Goal: Register for event/course

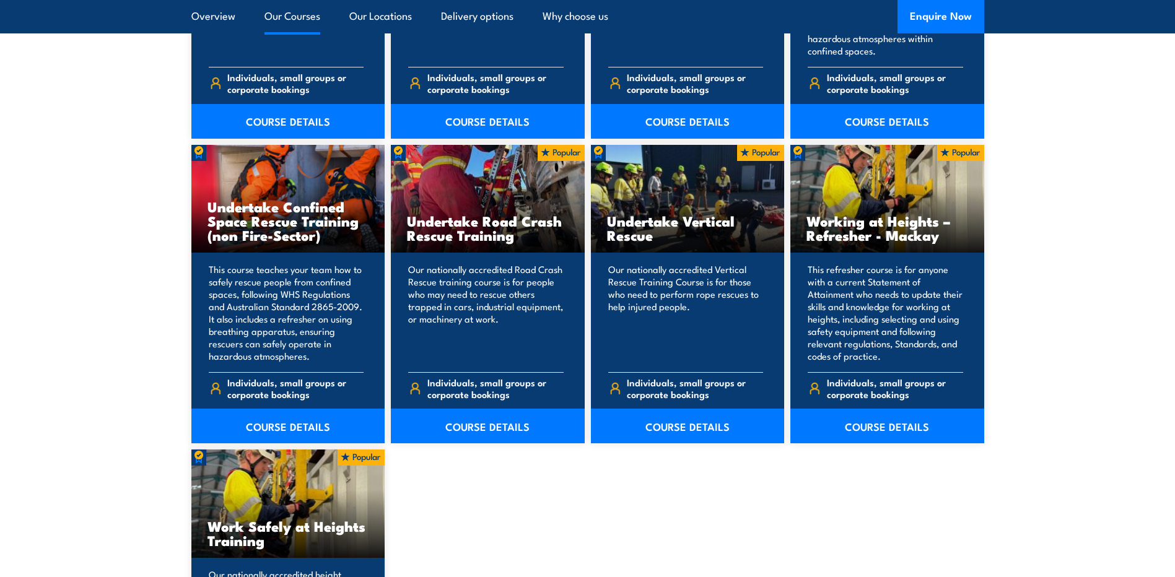
scroll to position [1425, 0]
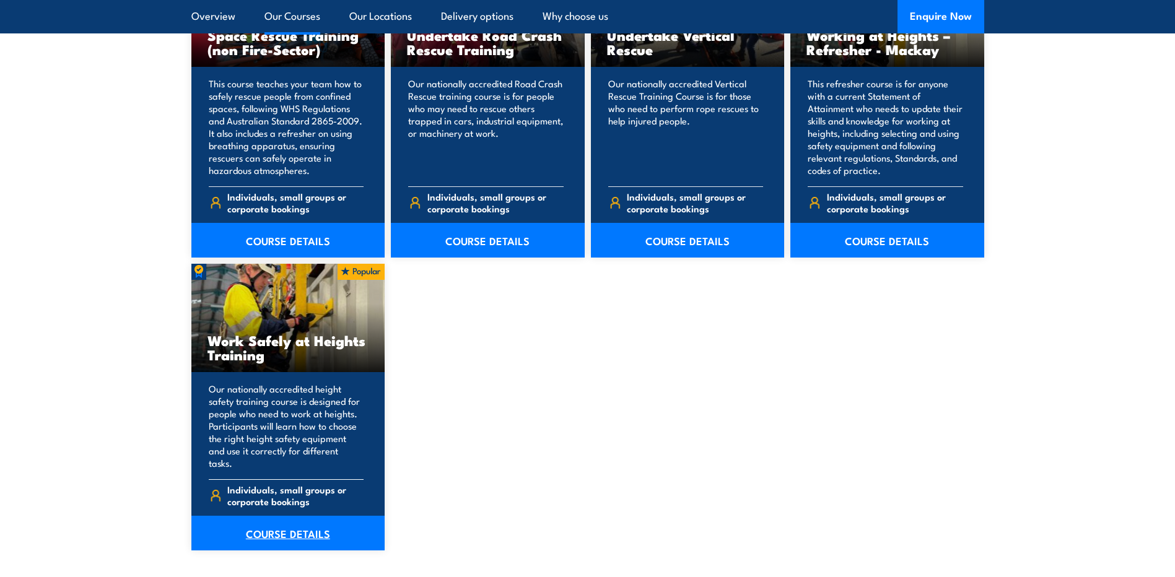
click at [284, 522] on link "COURSE DETAILS" at bounding box center [288, 533] width 194 height 35
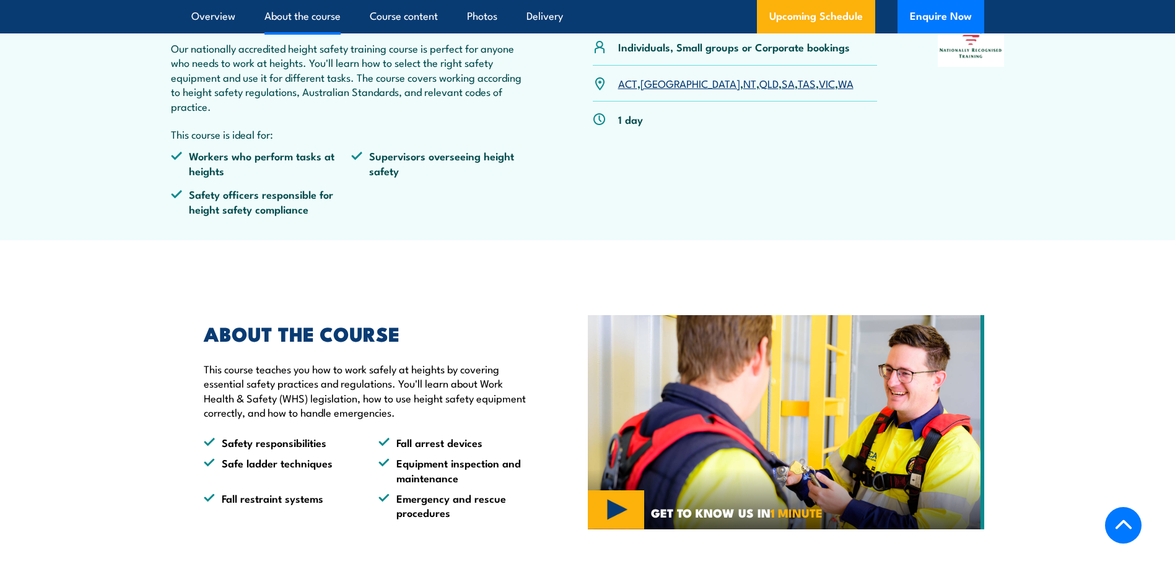
scroll to position [620, 0]
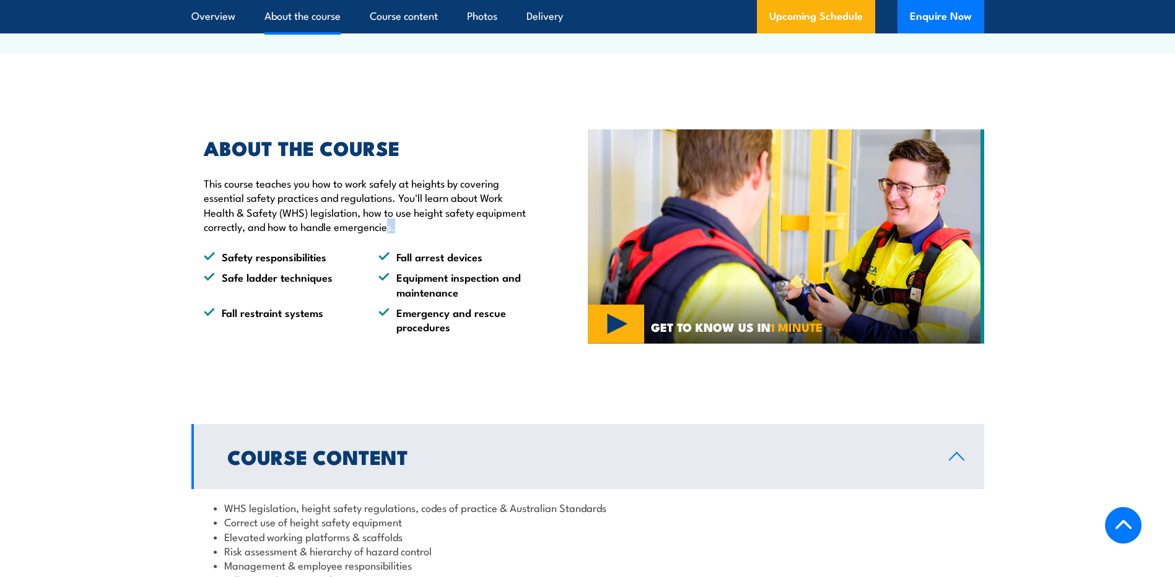
drag, startPoint x: 420, startPoint y: 229, endPoint x: 389, endPoint y: 221, distance: 32.0
click at [389, 221] on p "This course teaches you how to work safely at heights by covering essential saf…" at bounding box center [367, 205] width 327 height 58
drag, startPoint x: 387, startPoint y: 221, endPoint x: 333, endPoint y: 230, distance: 55.3
click at [335, 231] on p "This course teaches you how to work safely at heights by covering essential saf…" at bounding box center [367, 205] width 327 height 58
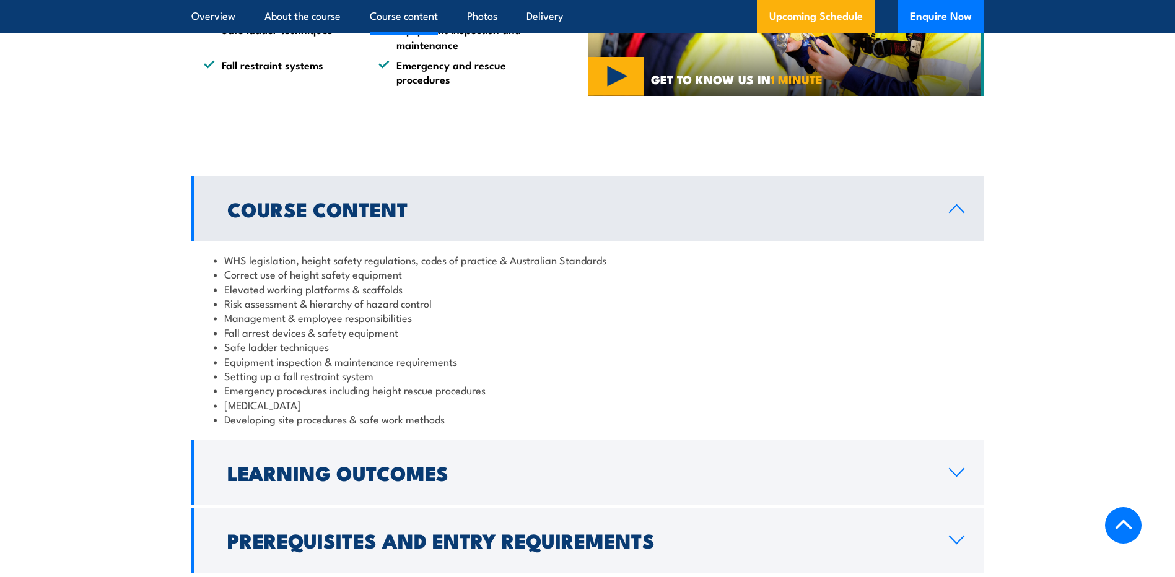
scroll to position [929, 0]
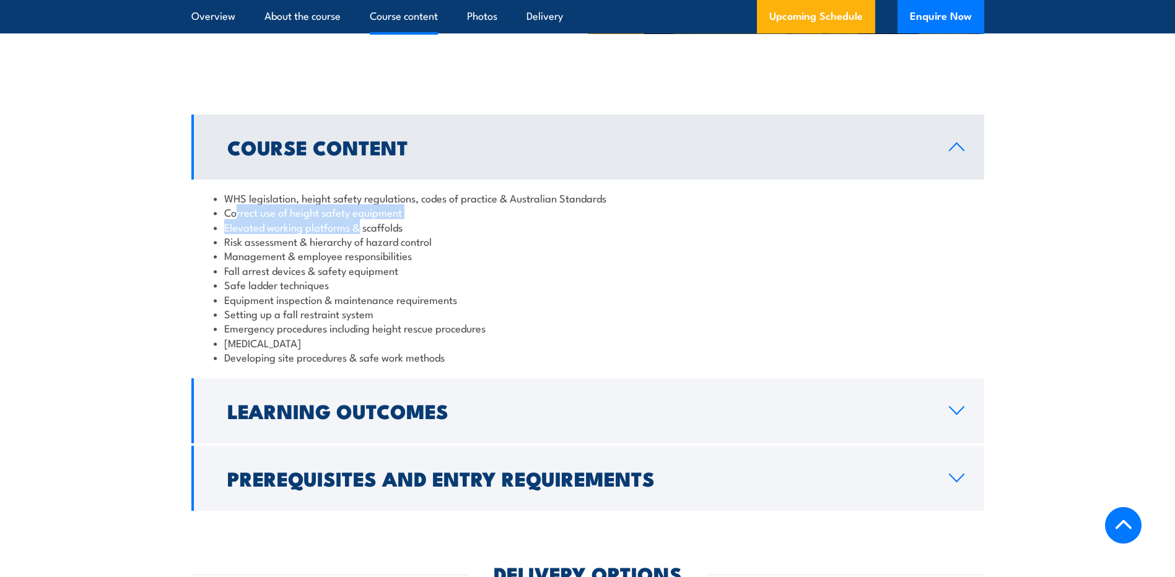
drag, startPoint x: 238, startPoint y: 218, endPoint x: 357, endPoint y: 221, distance: 119.6
click at [357, 221] on ul "WHS legislation, height safety regulations, codes of practice & Australian Stan…" at bounding box center [588, 278] width 748 height 174
drag, startPoint x: 357, startPoint y: 221, endPoint x: 262, endPoint y: 250, distance: 99.9
click at [262, 250] on li "Management & employee responsibilities" at bounding box center [588, 255] width 748 height 14
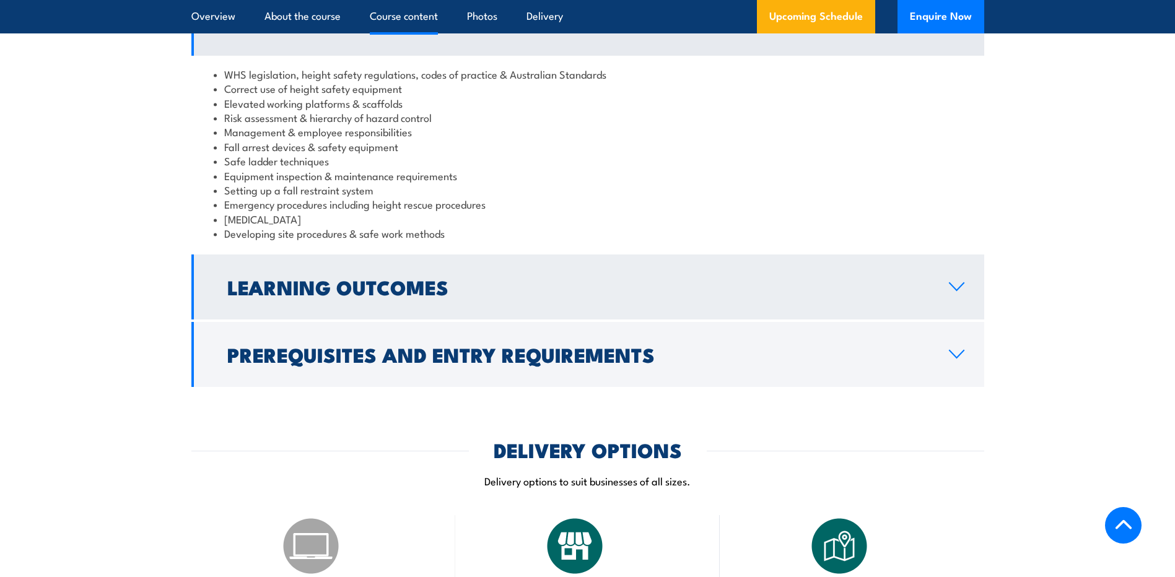
click at [336, 262] on link "Learning Outcomes" at bounding box center [587, 287] width 793 height 65
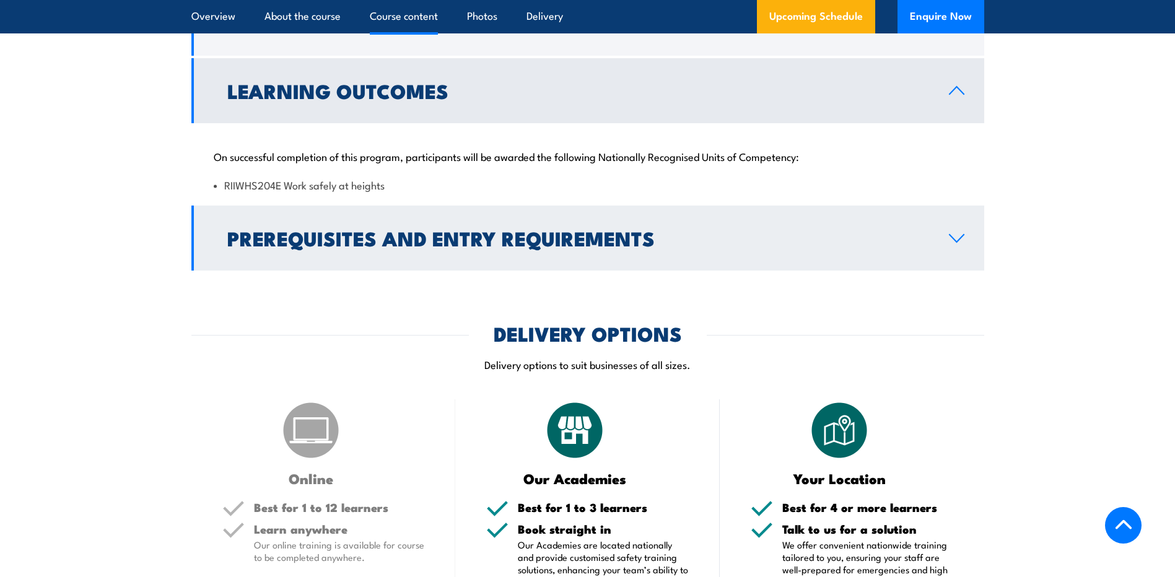
click at [312, 242] on h2 "Prerequisites and Entry Requirements" at bounding box center [578, 237] width 702 height 17
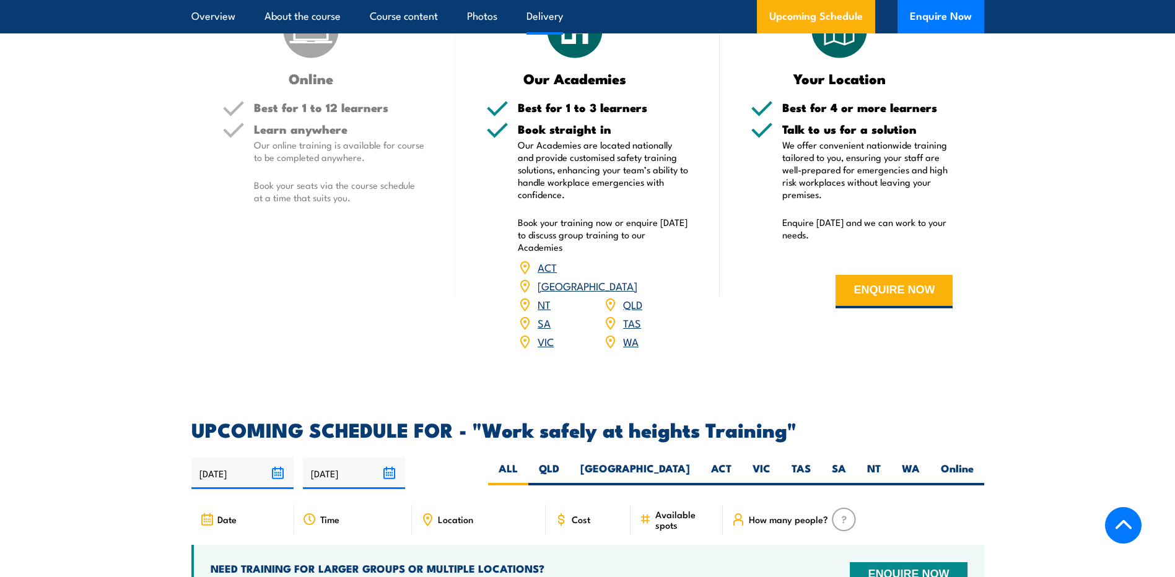
scroll to position [1735, 0]
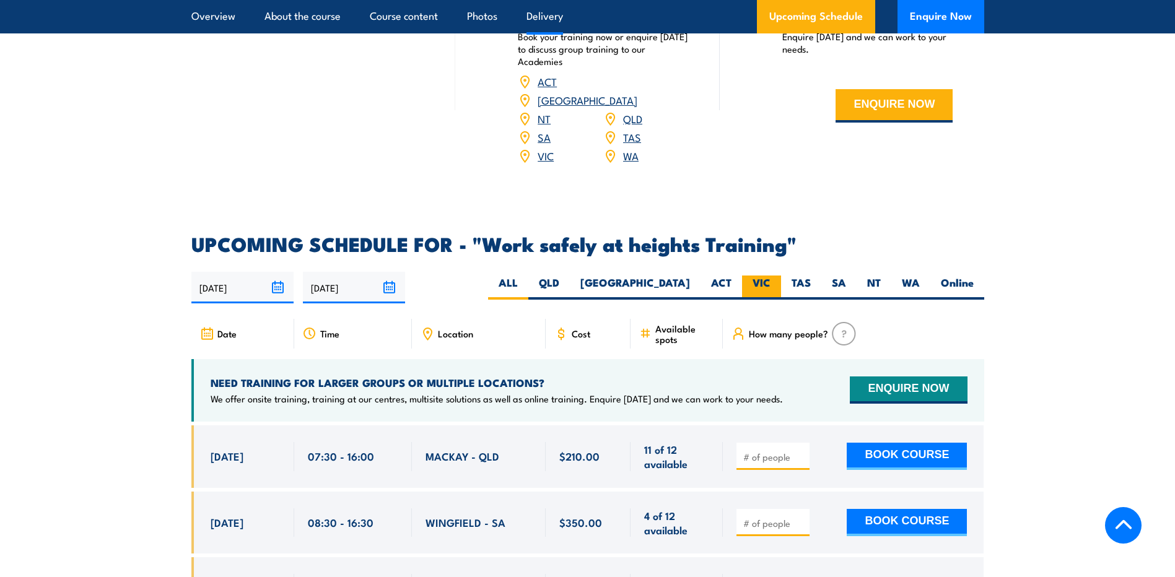
click at [763, 276] on label "VIC" at bounding box center [761, 288] width 39 height 24
click at [771, 276] on input "VIC" at bounding box center [775, 280] width 8 height 8
radio input "true"
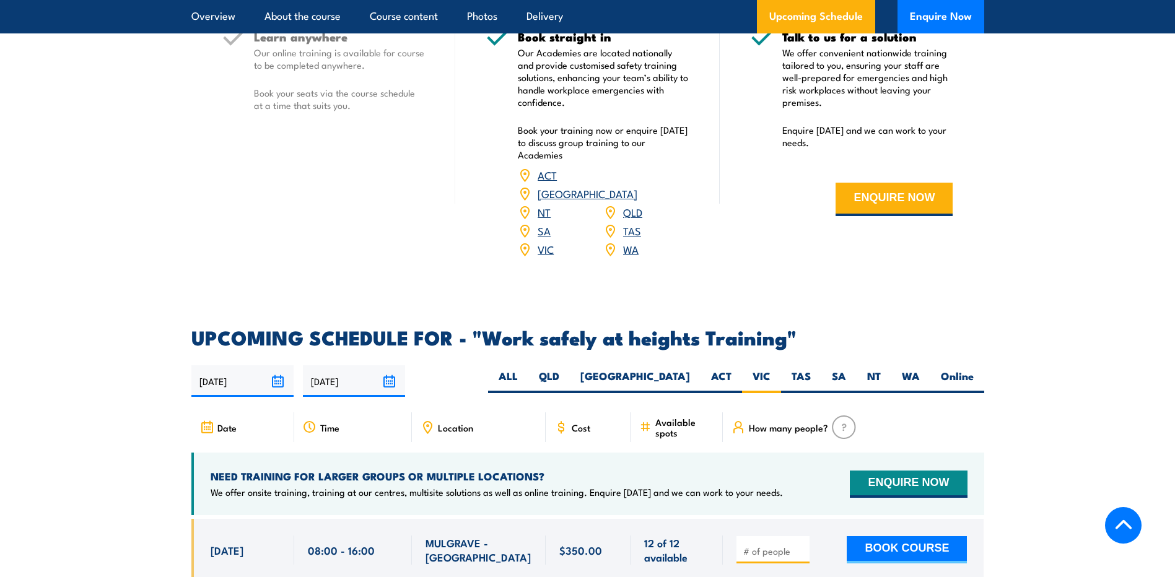
scroll to position [1785, 0]
